Goal: Task Accomplishment & Management: Manage account settings

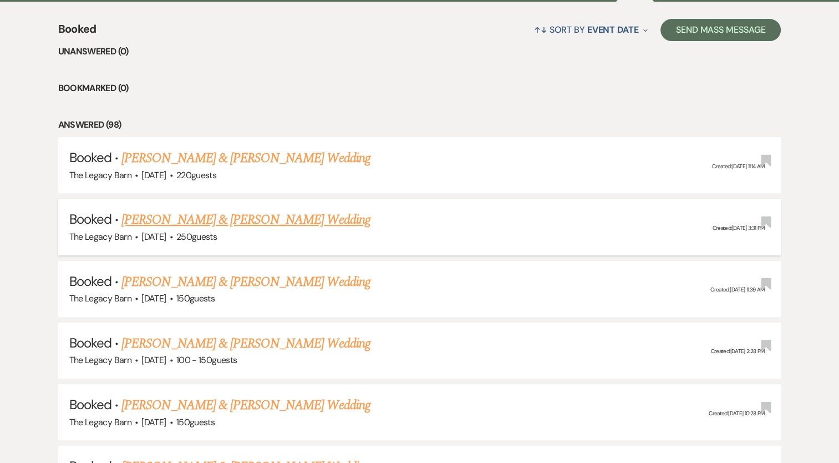
click at [209, 224] on link "[PERSON_NAME] & [PERSON_NAME] Wedding" at bounding box center [245, 220] width 249 height 20
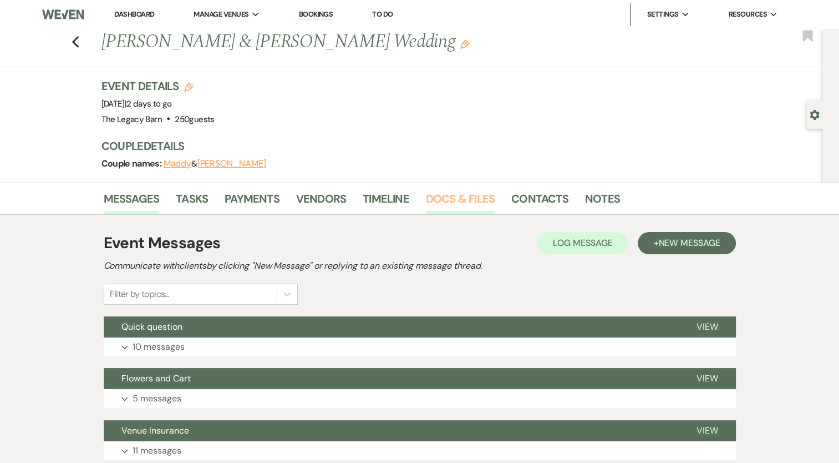
click at [463, 199] on link "Docs & Files" at bounding box center [460, 202] width 69 height 24
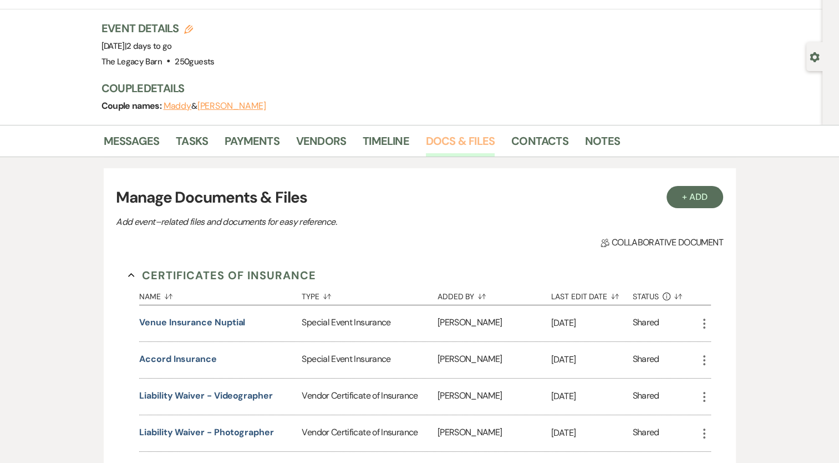
scroll to position [18, 0]
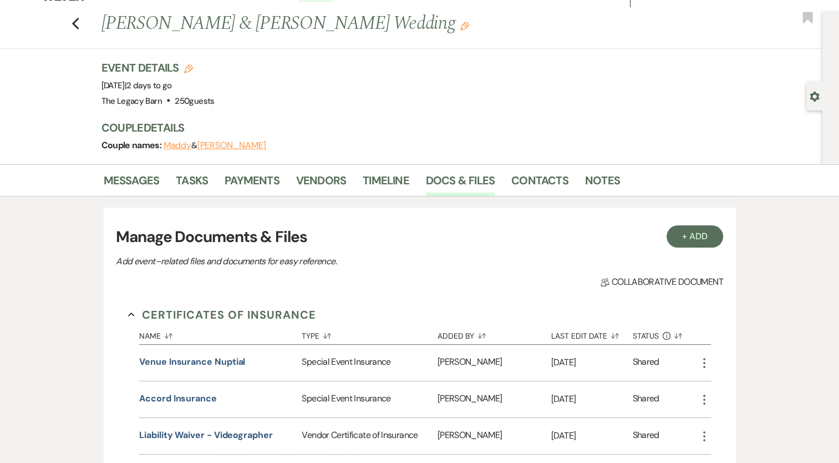
click at [84, 26] on div "Previous [PERSON_NAME] & [PERSON_NAME] Wedding Edit Bookmark" at bounding box center [408, 30] width 828 height 38
click at [80, 23] on icon "Previous" at bounding box center [76, 23] width 8 height 13
